Goal: Task Accomplishment & Management: Manage account settings

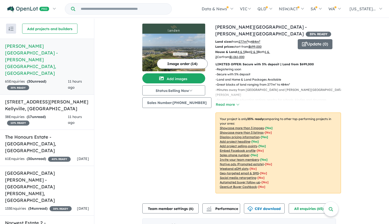
scroll to position [126, 0]
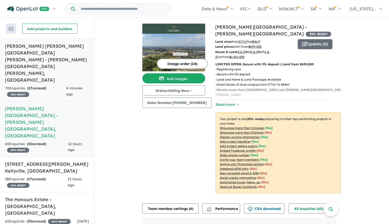
click at [74, 45] on h5 "Landen's Rouse Hill Estate - Rouse Hill , NSW" at bounding box center [47, 63] width 84 height 41
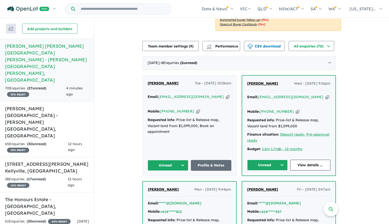
scroll to position [194, 0]
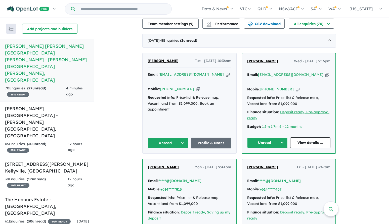
click at [261, 59] on span "Tina Ngyn" at bounding box center [262, 61] width 31 height 5
click at [266, 138] on button "Unread" at bounding box center [267, 143] width 41 height 11
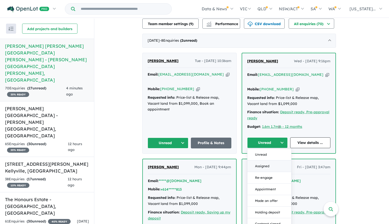
click at [265, 161] on button "Assigned" at bounding box center [270, 167] width 44 height 12
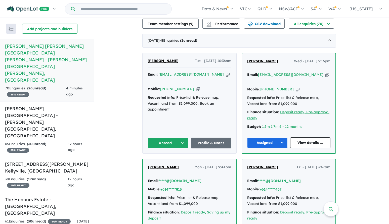
click at [159, 59] on span "Esha Thakur" at bounding box center [163, 61] width 31 height 5
click at [162, 138] on button "Unread" at bounding box center [168, 143] width 41 height 11
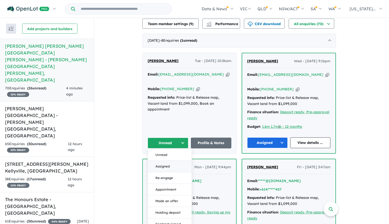
click at [166, 161] on button "Assigned" at bounding box center [170, 167] width 44 height 12
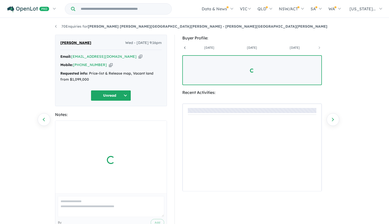
scroll to position [0, 80]
